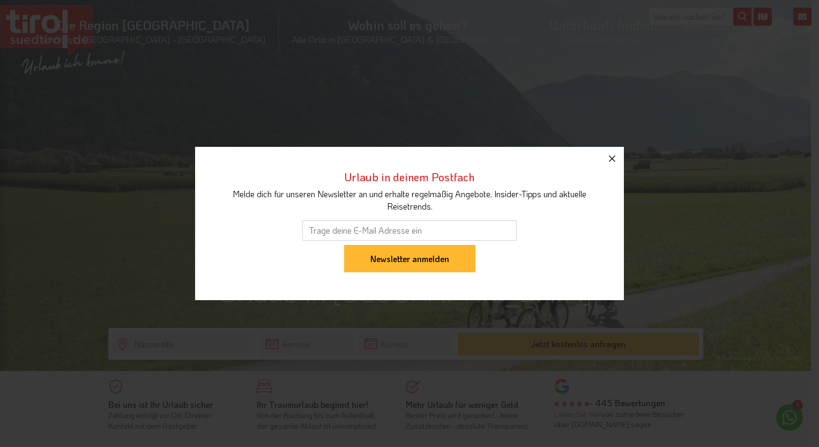
click at [613, 162] on icon "button" at bounding box center [612, 158] width 13 height 13
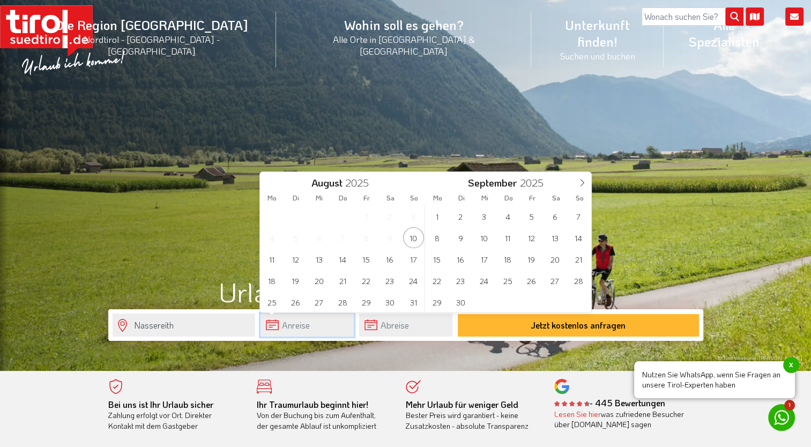
click at [290, 327] on input "text" at bounding box center [306, 325] width 93 height 23
click at [578, 240] on span "14" at bounding box center [578, 237] width 21 height 21
click at [279, 260] on span "15" at bounding box center [272, 259] width 21 height 21
type input "[DATE]"
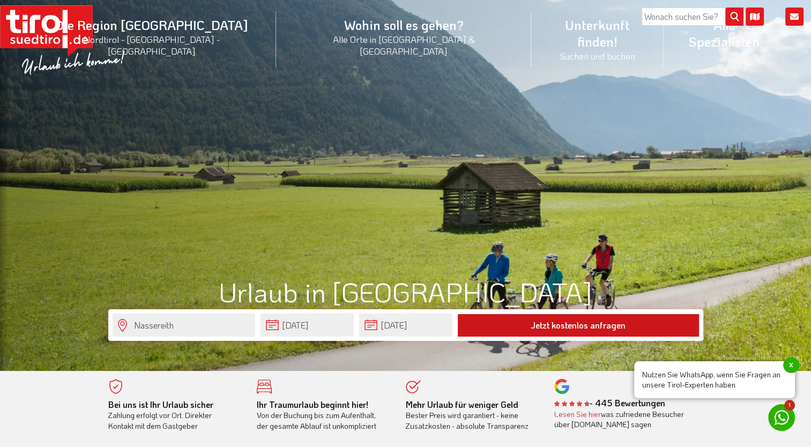
click at [588, 323] on button "Jetzt kostenlos anfragen" at bounding box center [578, 325] width 241 height 23
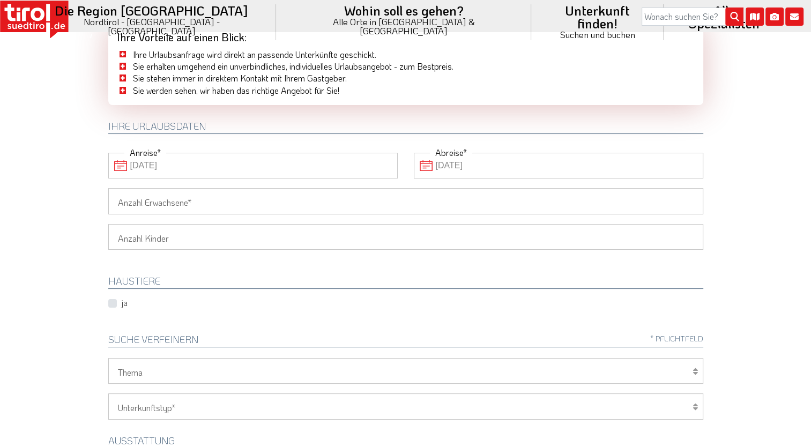
scroll to position [69, 0]
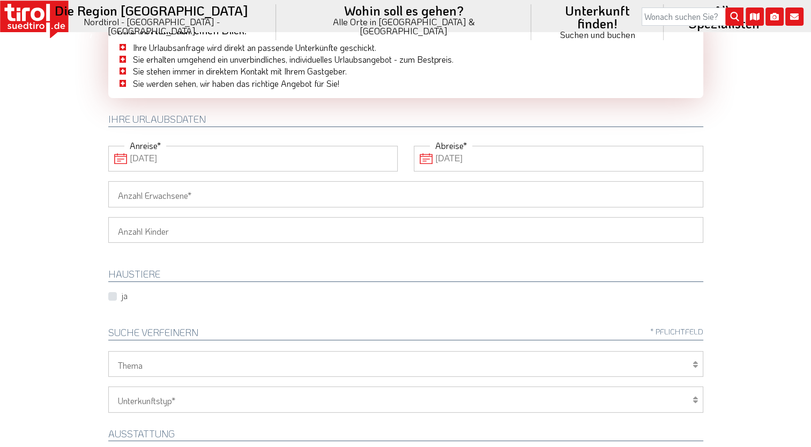
click at [352, 196] on input "Anzahl Erwachsene" at bounding box center [405, 194] width 595 height 26
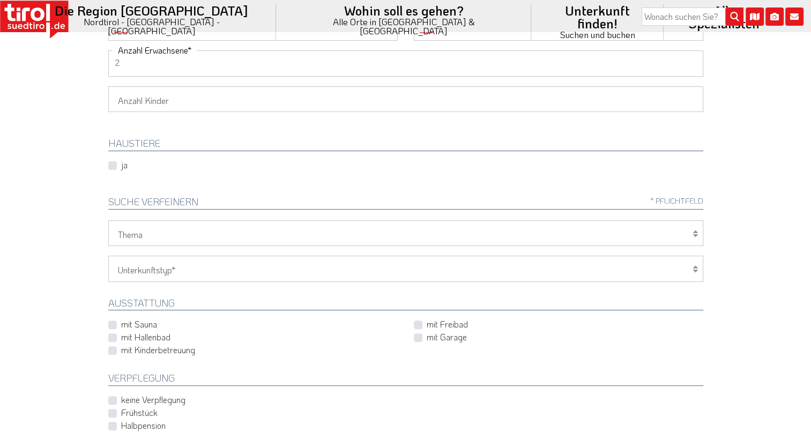
scroll to position [200, 0]
type input "2"
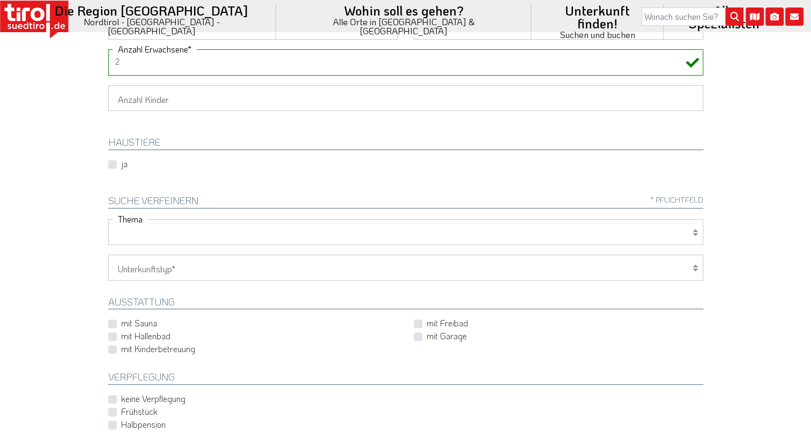
click at [332, 239] on select "Wellness Mountainbiken/Radfahren Familie Wandern Sport Skifahren Motorrad Golf" at bounding box center [405, 232] width 595 height 26
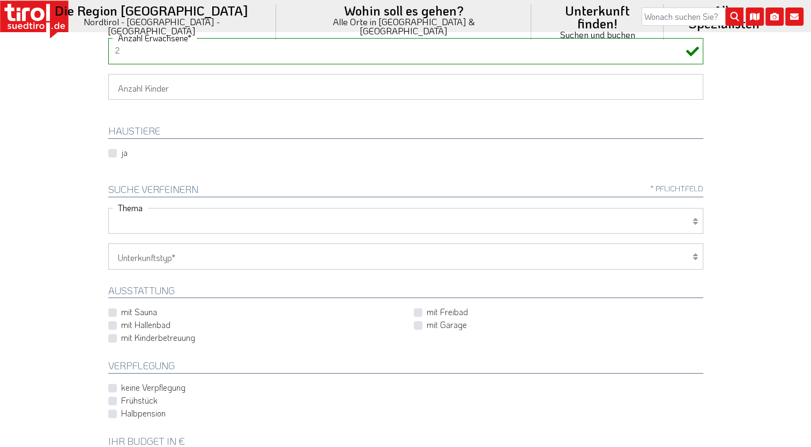
scroll to position [212, 0]
click at [314, 218] on select "Wellness Mountainbiken/Radfahren Familie Wandern Sport Skifahren Motorrad Golf" at bounding box center [405, 220] width 595 height 26
select select "7371"
click at [108, 207] on select "Wellness Mountainbiken/Radfahren Familie Wandern Sport Skifahren Motorrad Golf" at bounding box center [405, 220] width 595 height 26
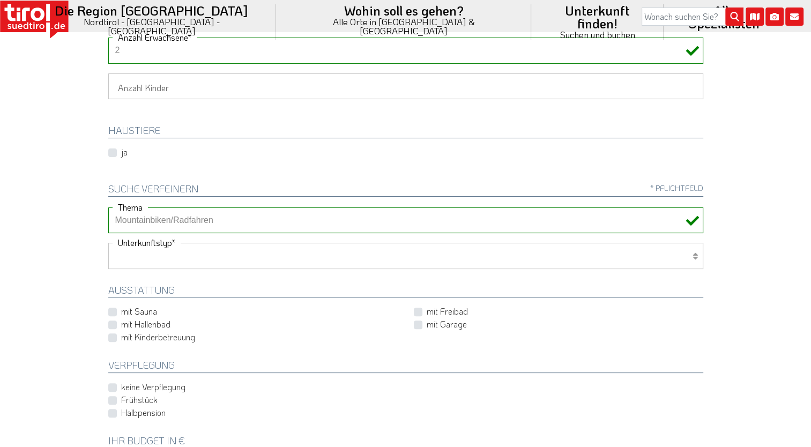
click at [304, 265] on select "Hotel 1-3 Sterne Hotel 4-5 Sterne Ferienwohnung Chalet/Ferienhaus Bauernhöfe" at bounding box center [405, 256] width 595 height 26
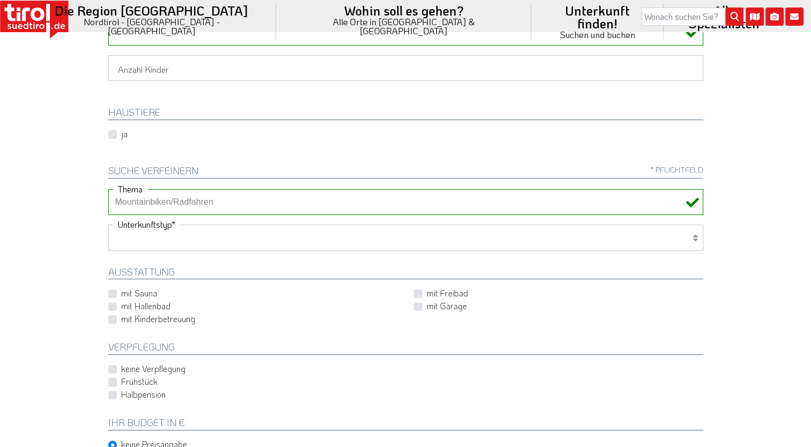
scroll to position [233, 0]
click at [300, 233] on select "Hotel 1-3 Sterne Hotel 4-5 Sterne Ferienwohnung Chalet/Ferienhaus Bauernhöfe" at bounding box center [405, 235] width 595 height 26
select select "1_1-3"
click at [108, 222] on select "Hotel 1-3 Sterne Hotel 4-5 Sterne Ferienwohnung Chalet/Ferienhaus Bauernhöfe" at bounding box center [405, 235] width 595 height 26
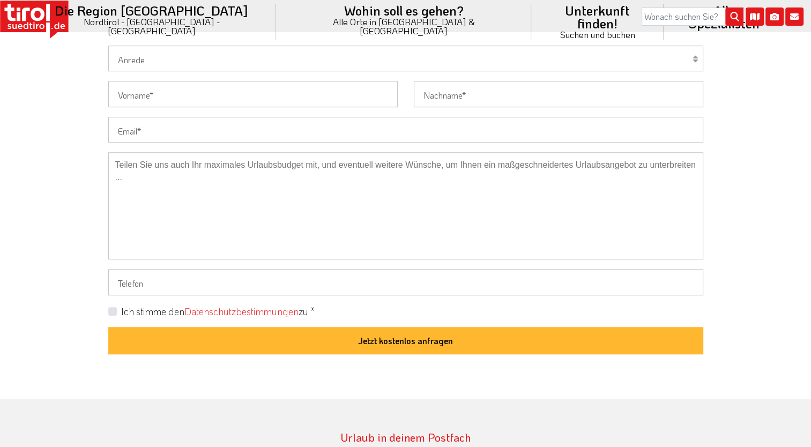
scroll to position [642, 0]
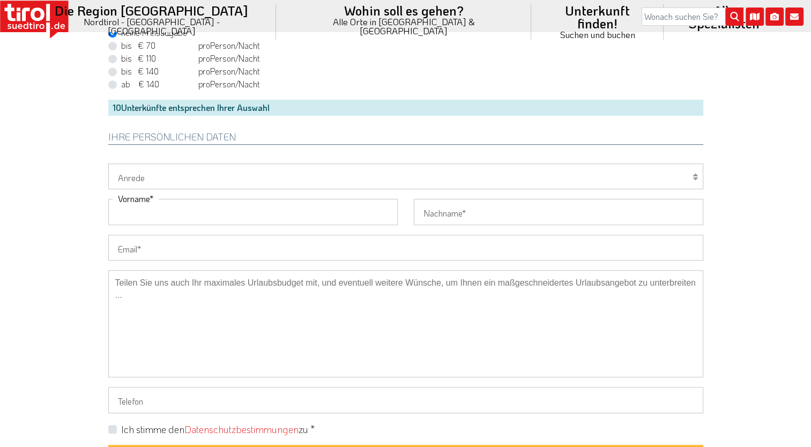
click at [305, 214] on input "Vorname" at bounding box center [252, 212] width 289 height 26
type input "[PERSON_NAME]"
type input "[EMAIL_ADDRESS][DOMAIN_NAME]"
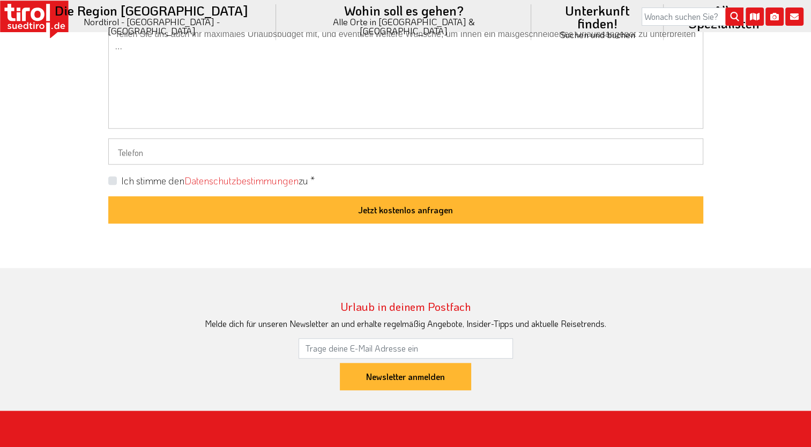
scroll to position [891, 0]
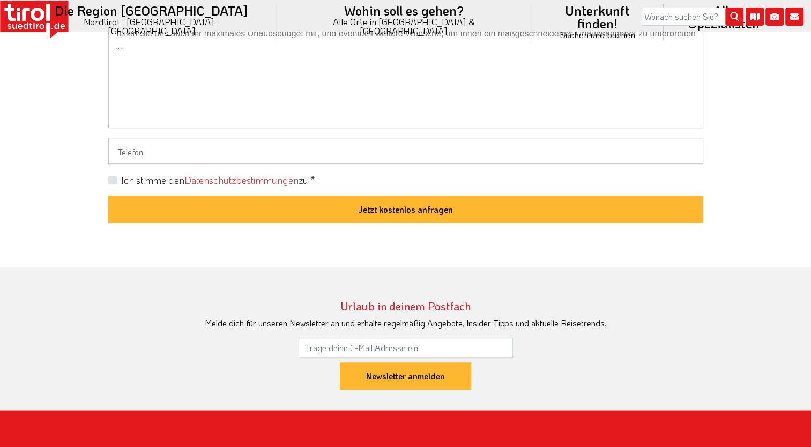
click at [121, 176] on label "Ich stimme den Datenschutzbestimmungen zu *" at bounding box center [217, 180] width 193 height 13
click at [111, 176] on input "Ich stimme den Datenschutzbestimmungen zu *" at bounding box center [407, 179] width 595 height 7
checkbox input "true"
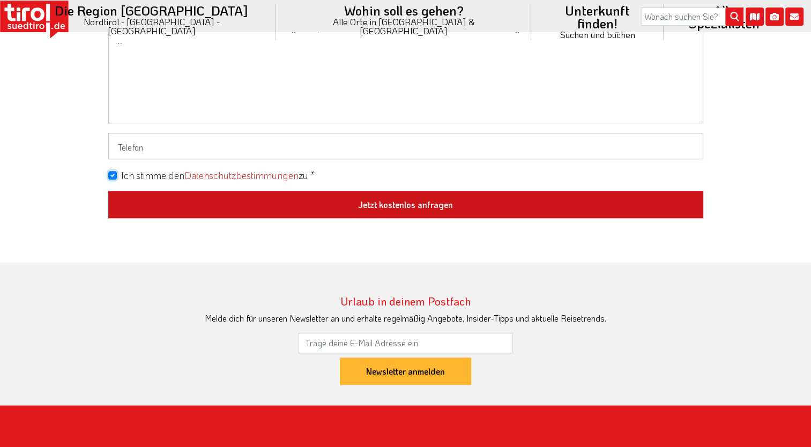
scroll to position [899, 0]
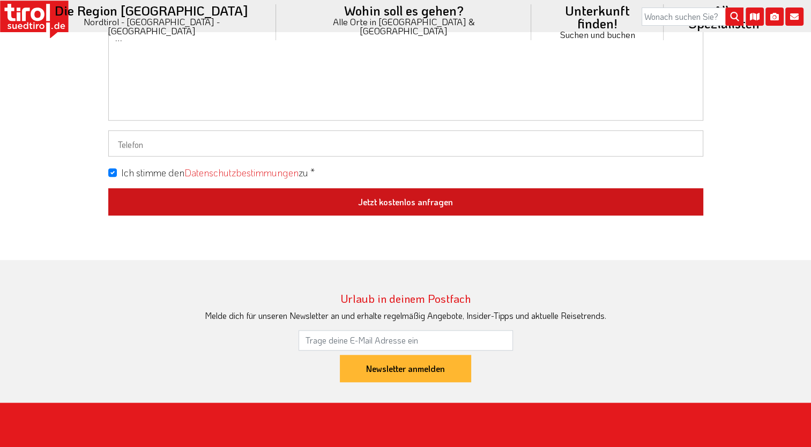
click at [189, 202] on button "Jetzt kostenlos anfragen" at bounding box center [405, 202] width 595 height 28
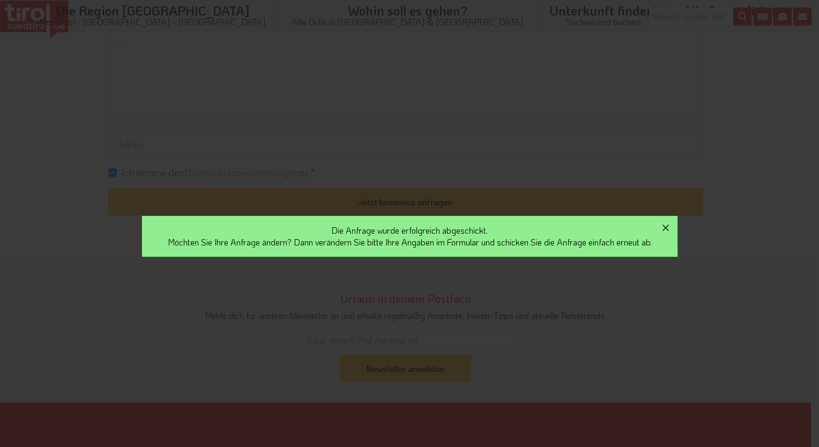
click at [667, 222] on icon "button" at bounding box center [665, 227] width 13 height 13
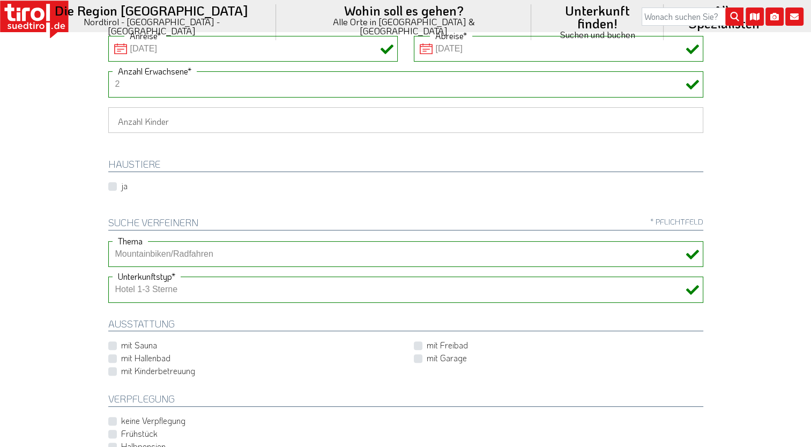
scroll to position [178, 0]
